Goal: Task Accomplishment & Management: Complete application form

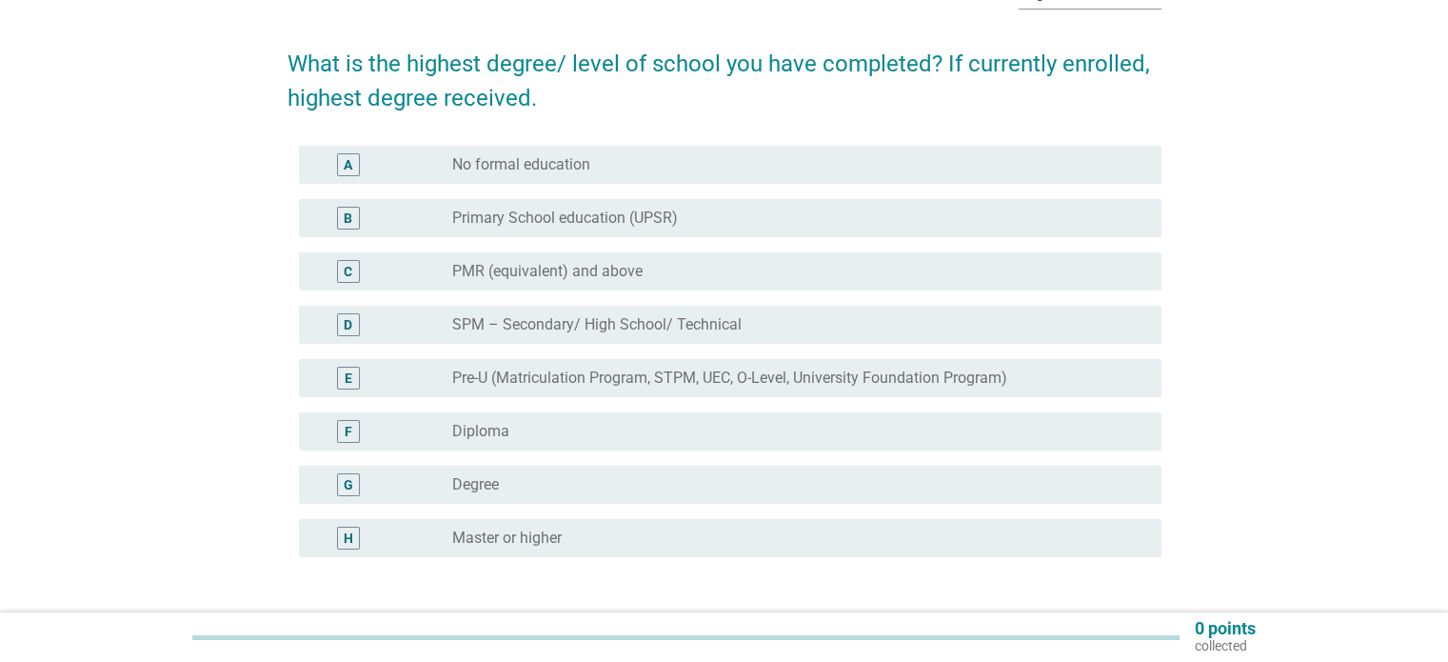
scroll to position [171, 0]
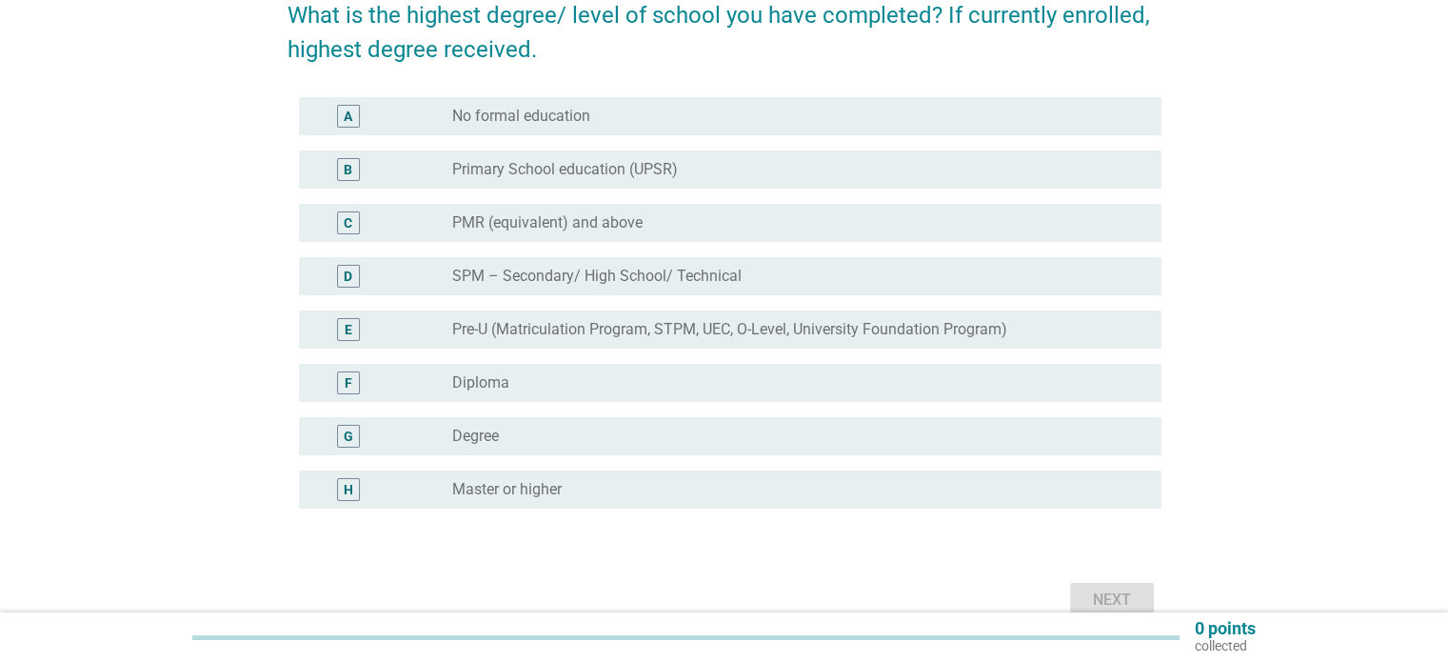
click at [702, 451] on div "G radio_button_unchecked Degree" at bounding box center [730, 436] width 863 height 38
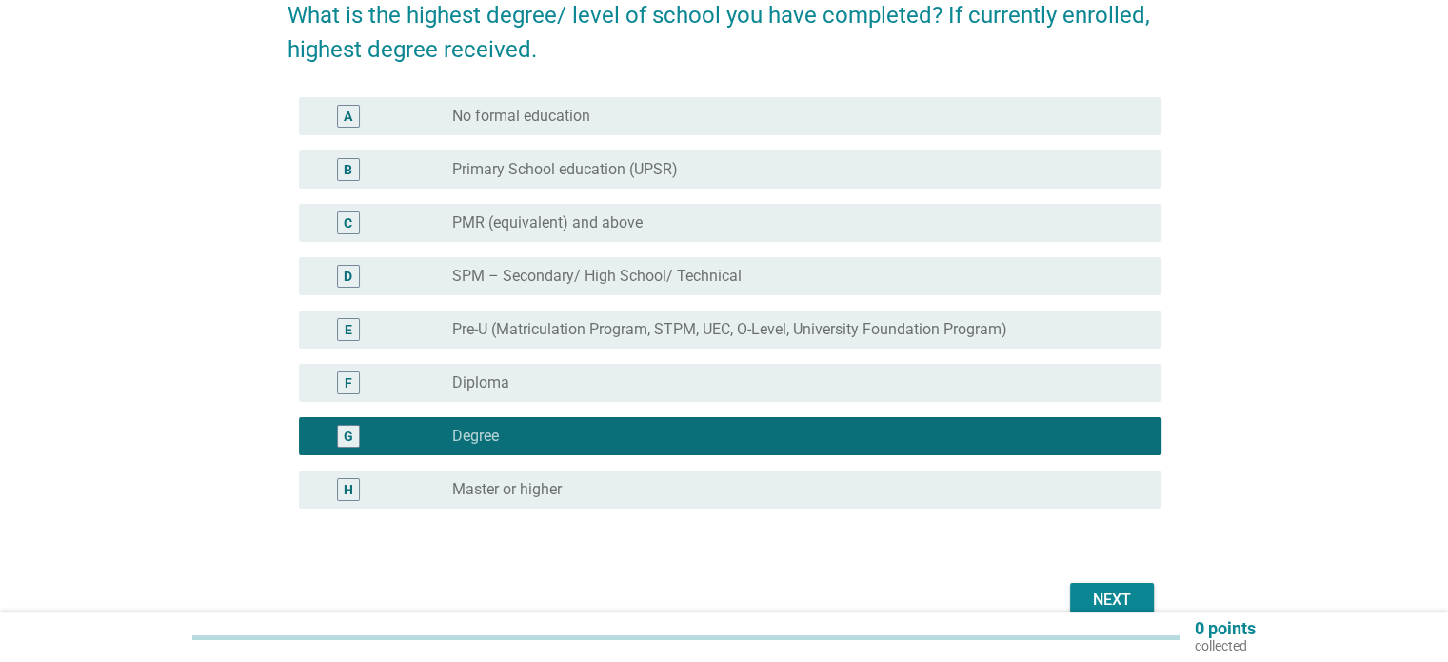
click at [1126, 600] on div "Next" at bounding box center [1111, 599] width 53 height 23
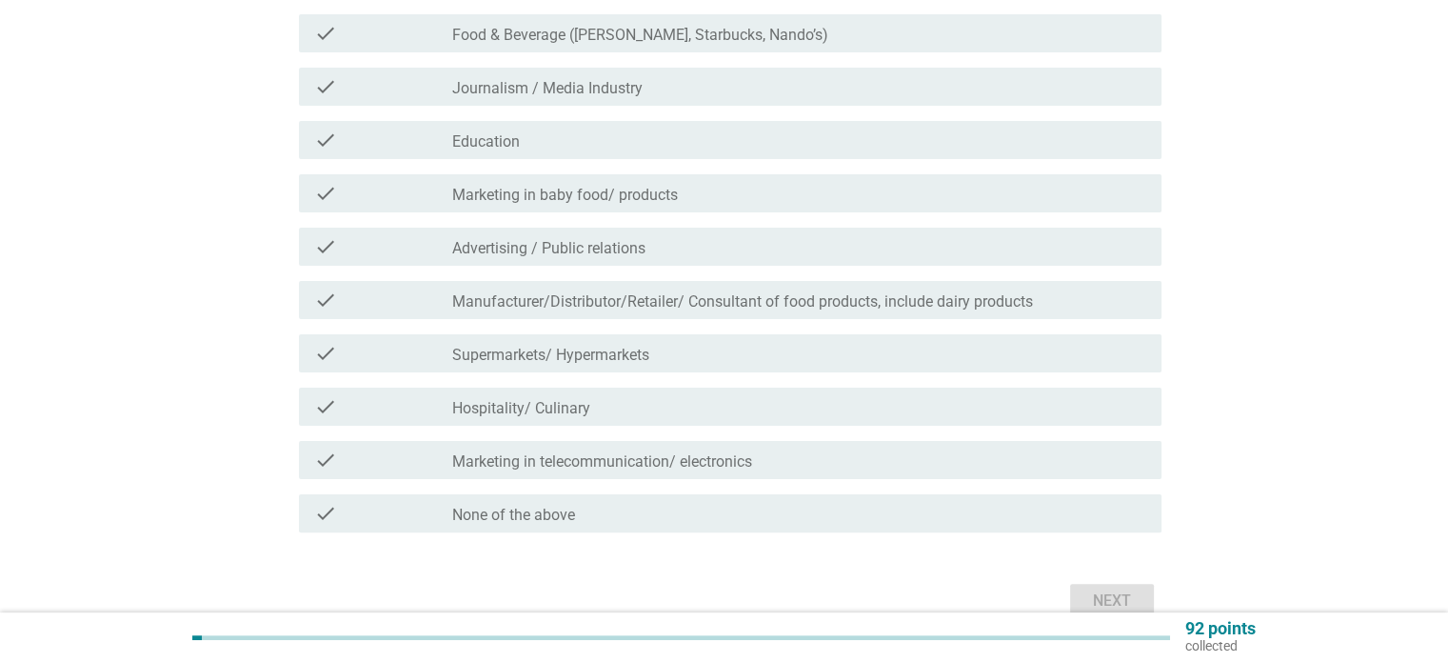
scroll to position [408, 0]
click at [680, 517] on div "check_box_outline_blank None of the above" at bounding box center [798, 512] width 693 height 23
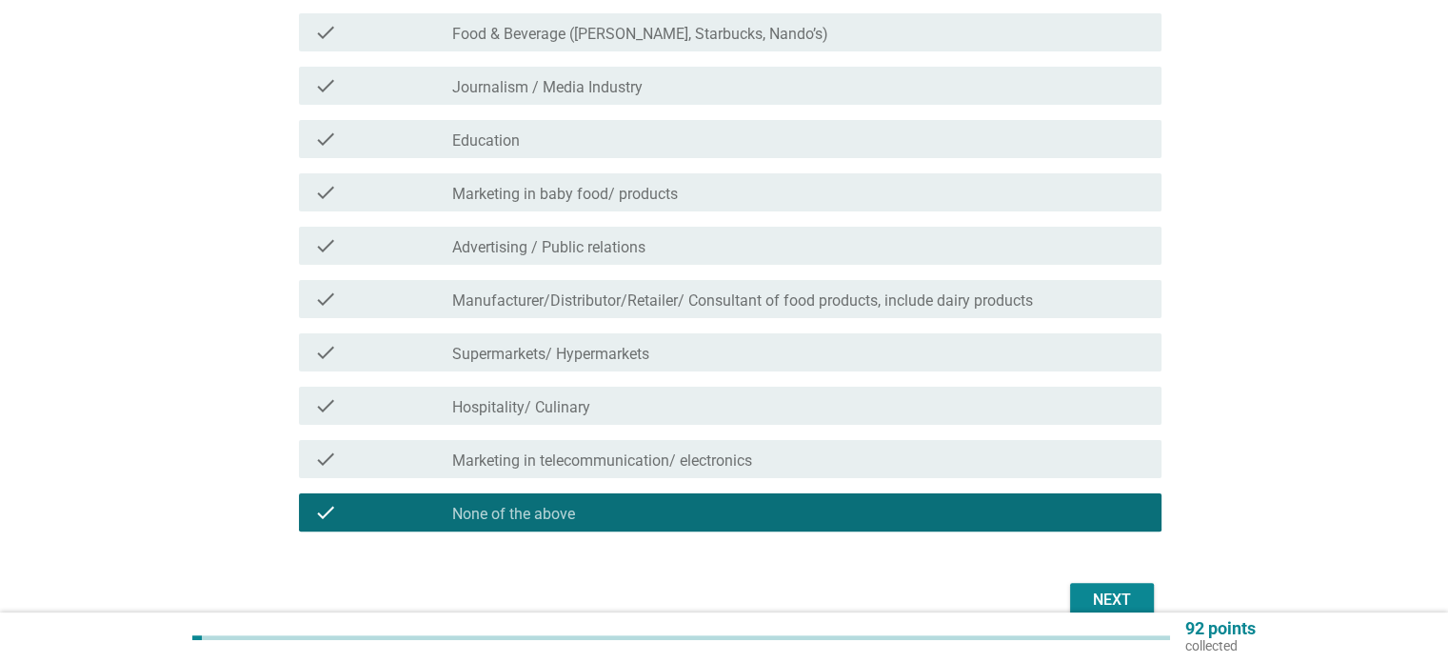
click at [1125, 589] on div "Next" at bounding box center [1111, 599] width 53 height 23
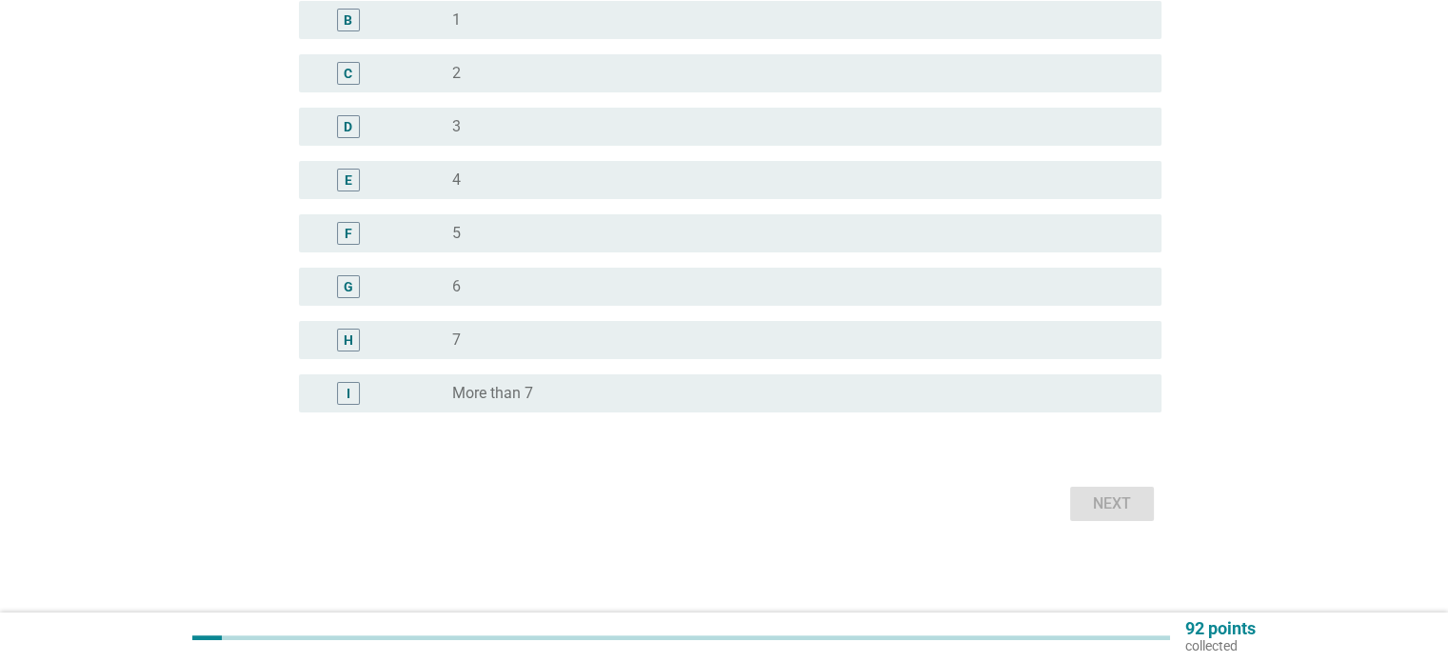
scroll to position [0, 0]
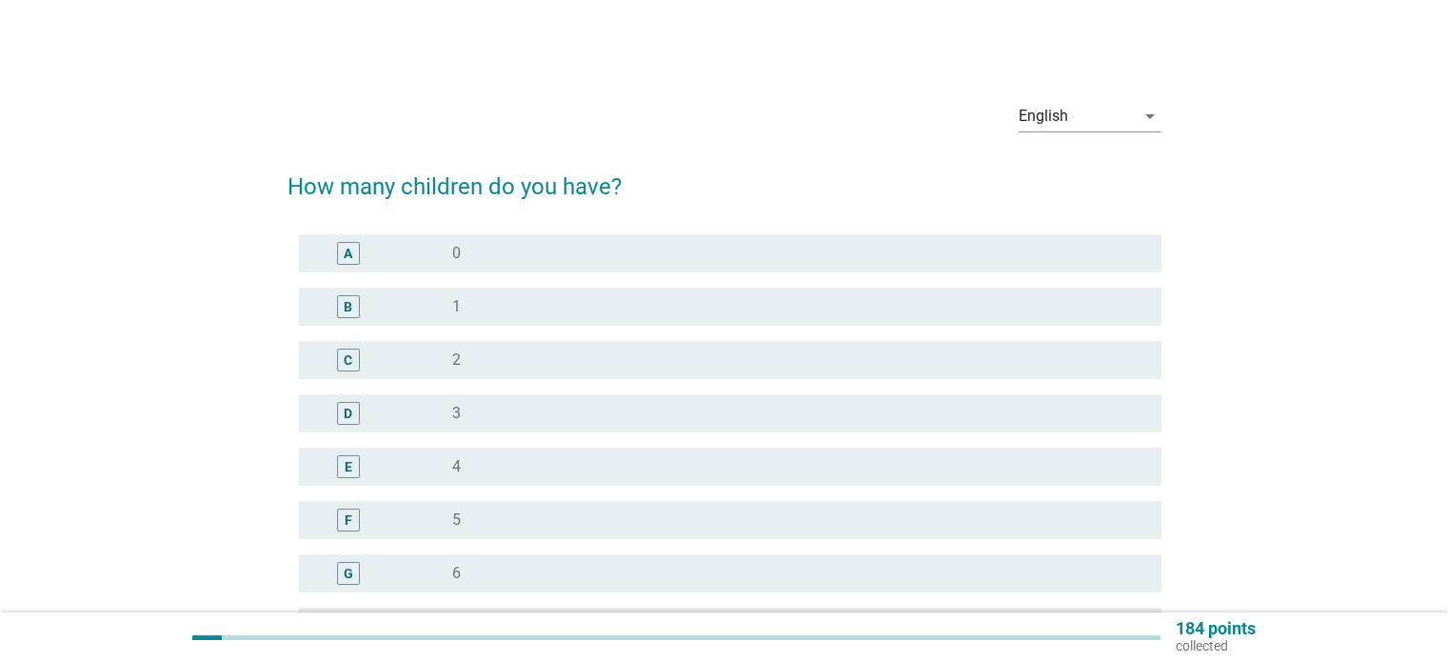
click at [654, 251] on div "radio_button_unchecked 0" at bounding box center [791, 253] width 678 height 19
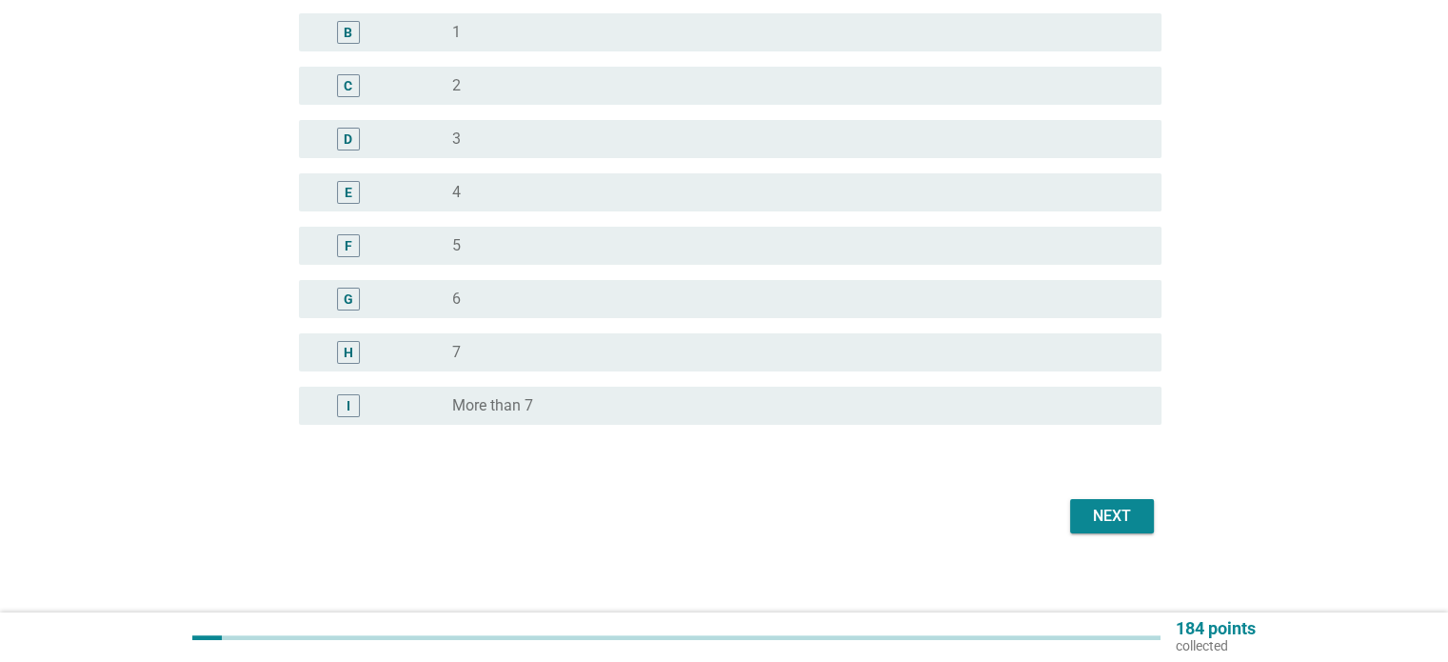
scroll to position [286, 0]
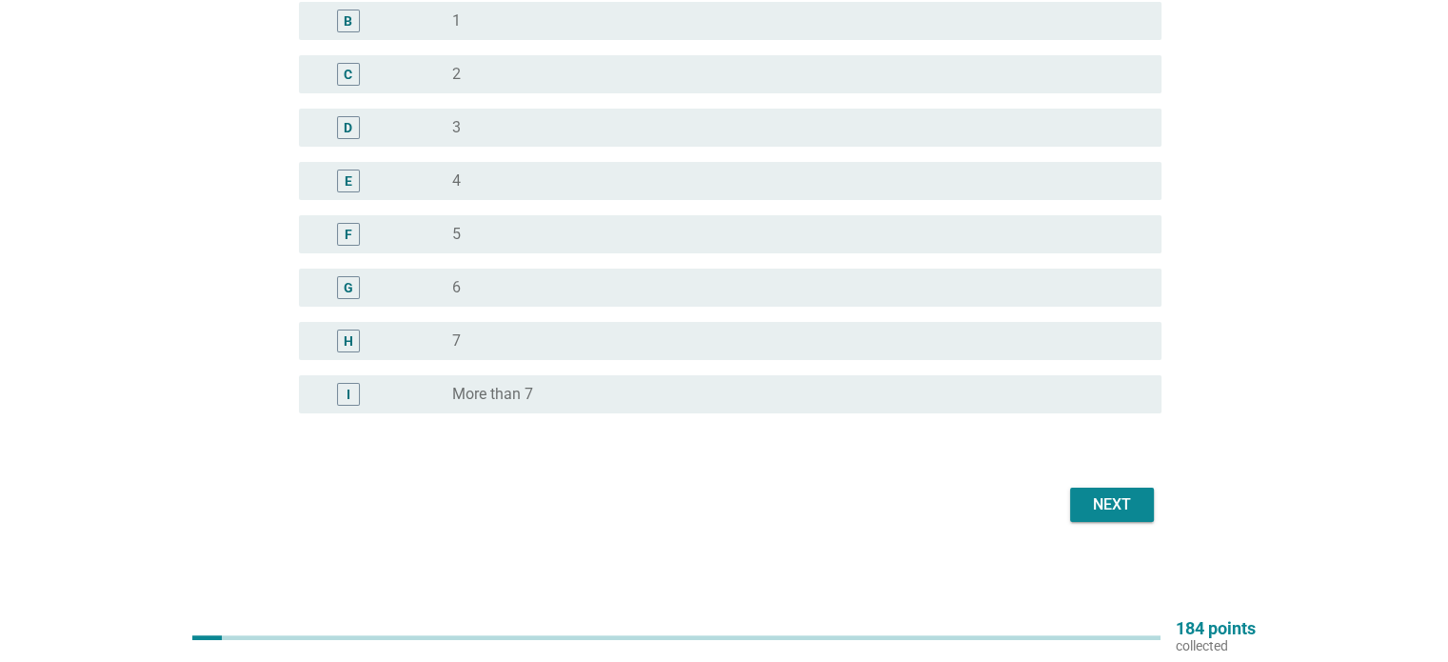
click at [1117, 511] on div "Next" at bounding box center [1111, 504] width 53 height 23
